Goal: Entertainment & Leisure: Consume media (video, audio)

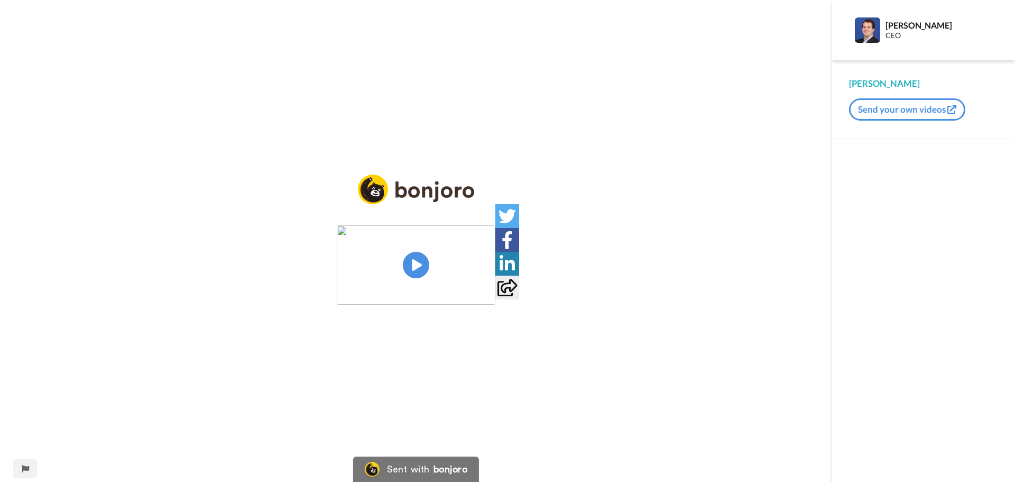
click at [415, 265] on img at bounding box center [416, 264] width 159 height 79
click at [487, 290] on img at bounding box center [480, 284] width 11 height 11
click at [419, 265] on icon "Play/Pause" at bounding box center [416, 265] width 28 height 50
click at [487, 290] on img at bounding box center [480, 284] width 11 height 11
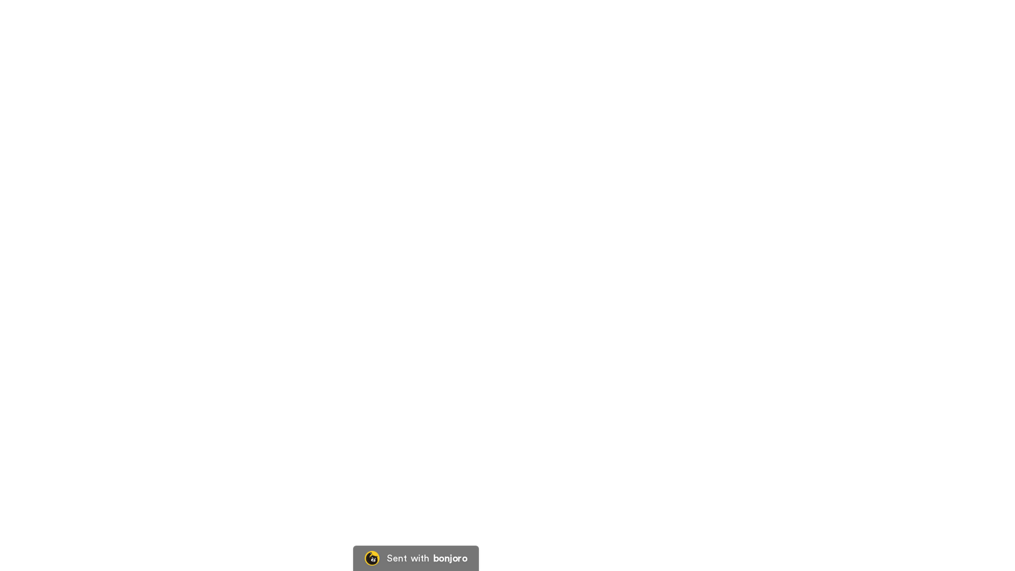
click at [558, 475] on video at bounding box center [507, 285] width 1015 height 571
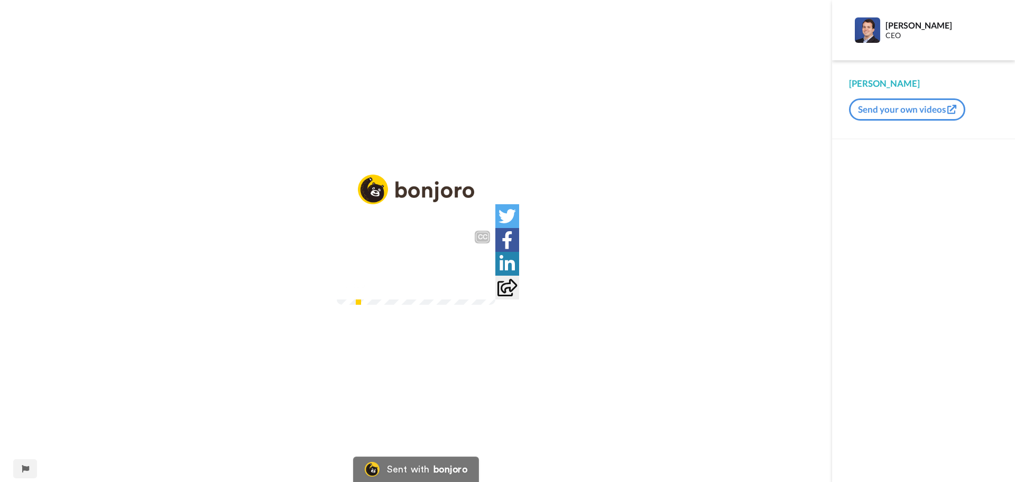
click at [487, 290] on img at bounding box center [480, 284] width 11 height 11
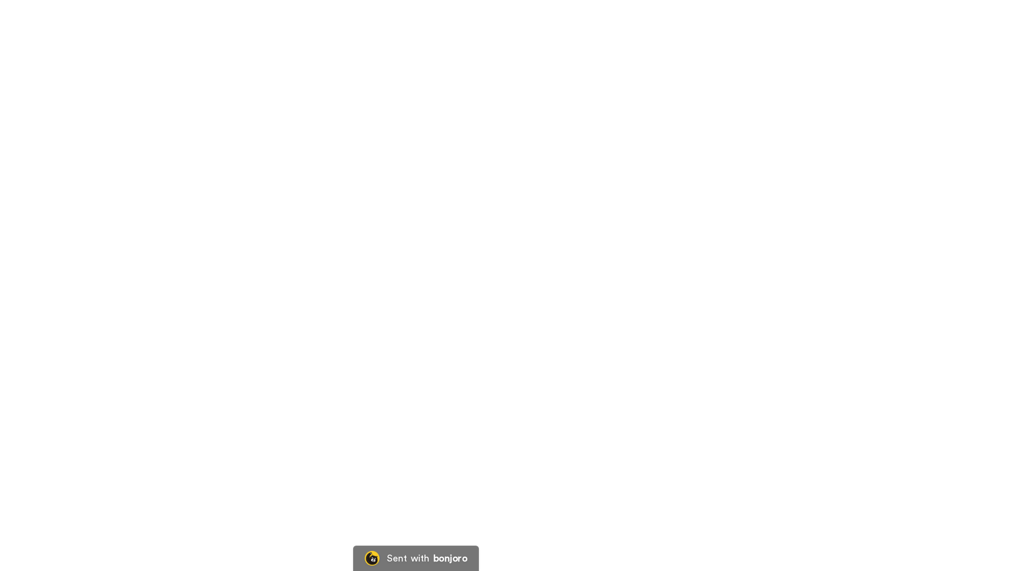
click at [516, 436] on video at bounding box center [507, 285] width 1015 height 571
click at [522, 383] on video at bounding box center [507, 285] width 1015 height 571
